Goal: Register for event/course

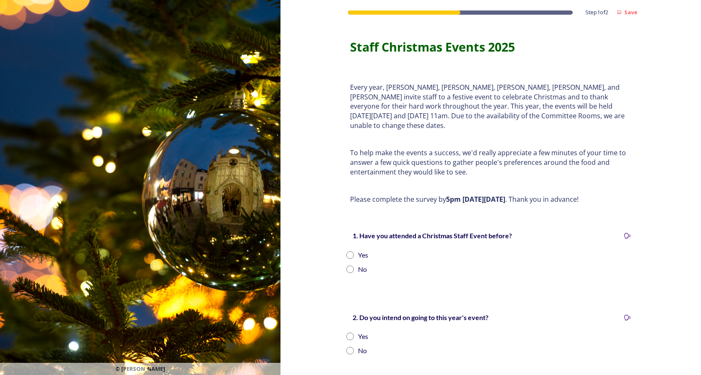
click at [346, 251] on input "radio" at bounding box center [350, 255] width 8 height 8
radio input "true"
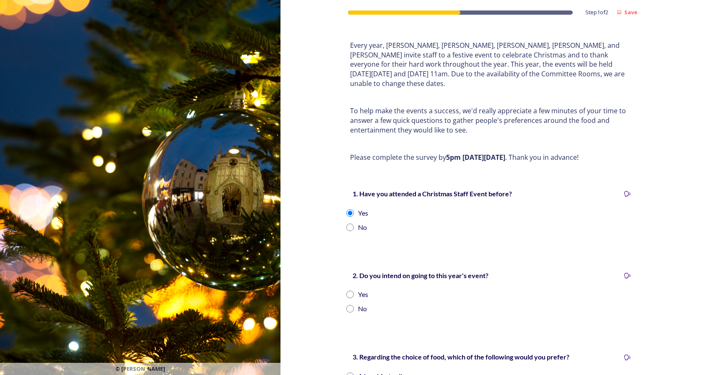
scroll to position [126, 0]
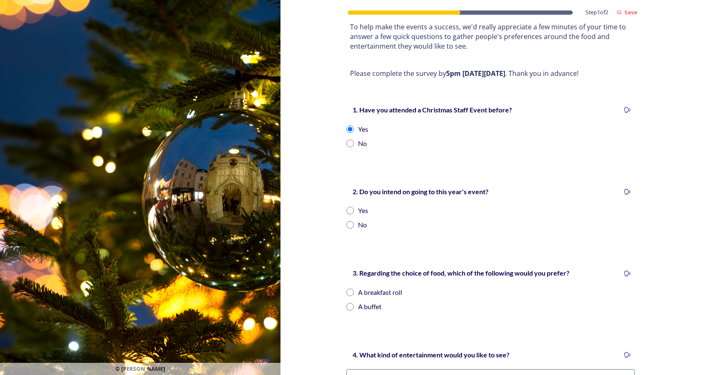
click at [347, 207] on input "radio" at bounding box center [350, 211] width 8 height 8
radio input "true"
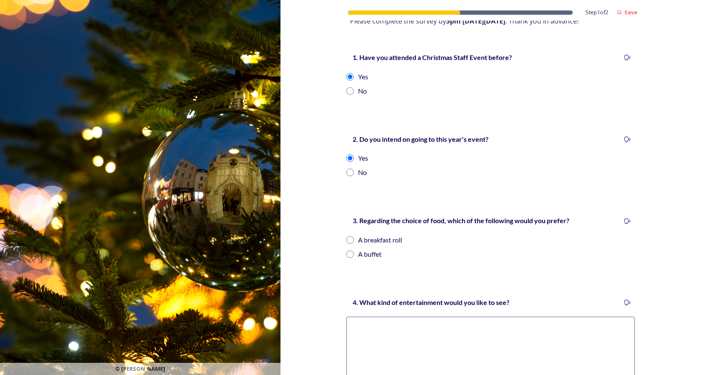
scroll to position [252, 0]
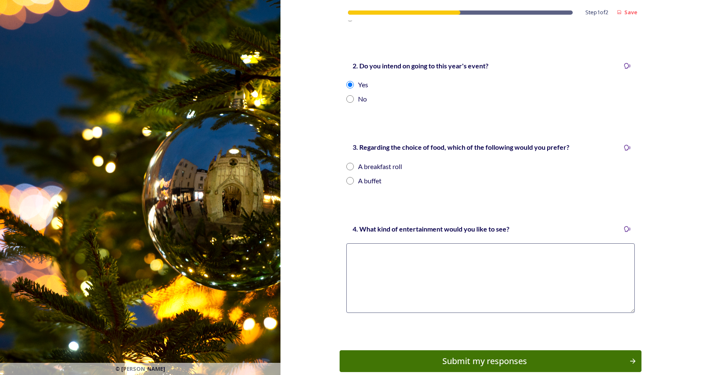
click at [347, 163] on input "radio" at bounding box center [350, 167] width 8 height 8
radio input "true"
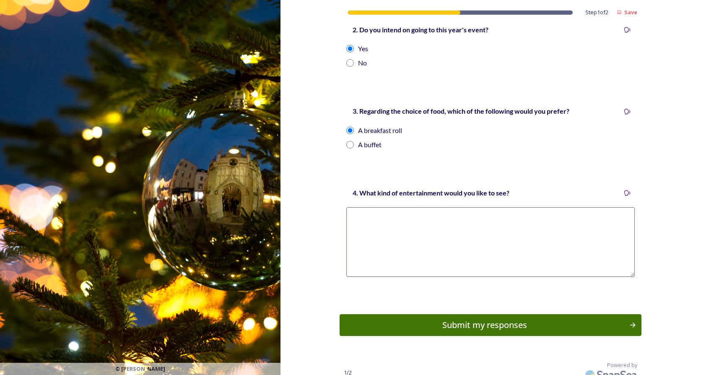
click at [373, 207] on textarea at bounding box center [490, 242] width 289 height 70
type textarea "Quiz and Christmas music"
click at [518, 319] on div "Submit my responses" at bounding box center [485, 325] width 284 height 13
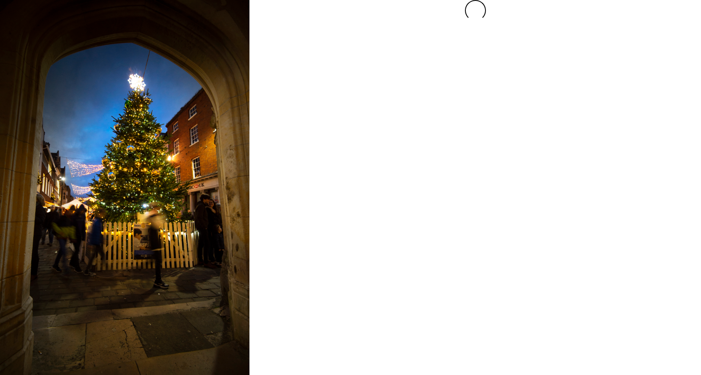
scroll to position [0, 0]
